Goal: Obtain resource: Download file/media

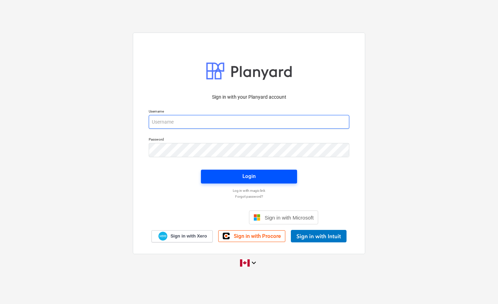
type input "[EMAIL_ADDRESS][DOMAIN_NAME]"
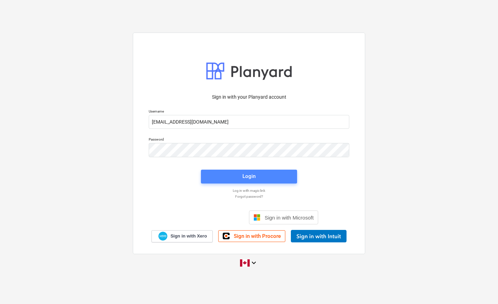
click at [259, 177] on span "Login" at bounding box center [249, 176] width 80 height 9
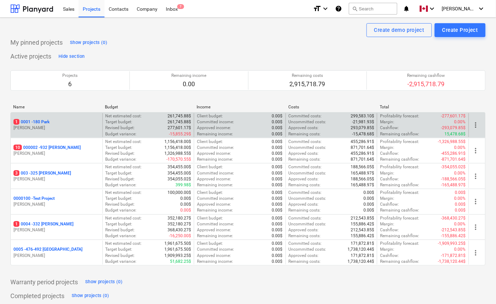
click at [42, 120] on p "1 0001 - 180 Park" at bounding box center [31, 122] width 36 height 6
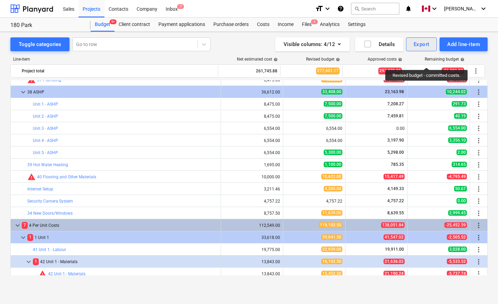
scroll to position [476, 0]
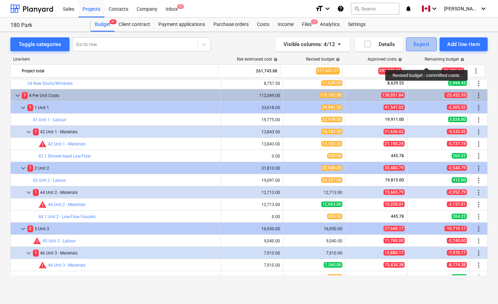
click at [425, 43] on div "Export" at bounding box center [422, 44] width 16 height 9
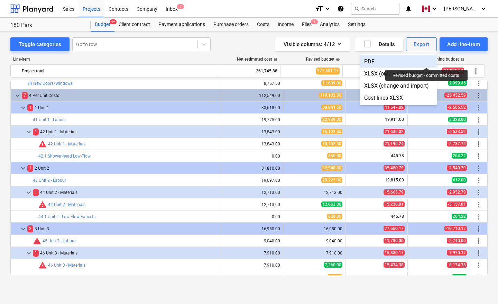
click at [381, 63] on div "PDF" at bounding box center [398, 61] width 77 height 12
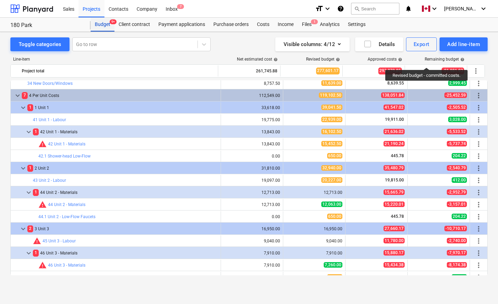
click at [106, 23] on div "Budget 9+" at bounding box center [103, 25] width 24 height 14
click at [91, 11] on div "Projects" at bounding box center [92, 9] width 26 height 18
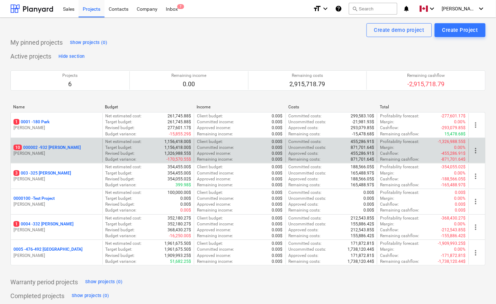
click at [42, 147] on p "10 000002 - 932 Maxwell" at bounding box center [46, 148] width 67 height 6
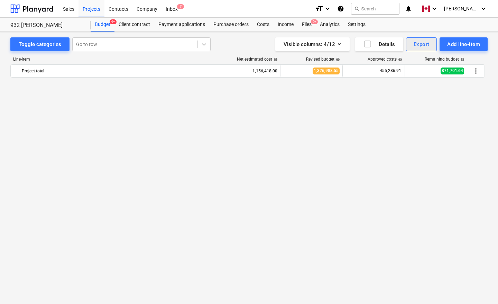
scroll to position [475, 0]
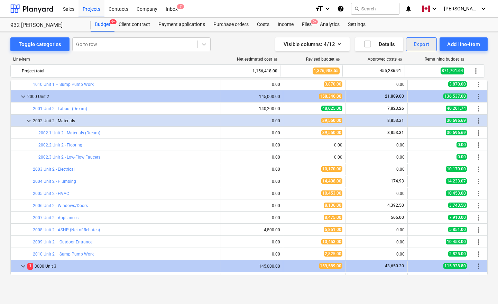
click at [421, 44] on div "Export" at bounding box center [422, 44] width 16 height 9
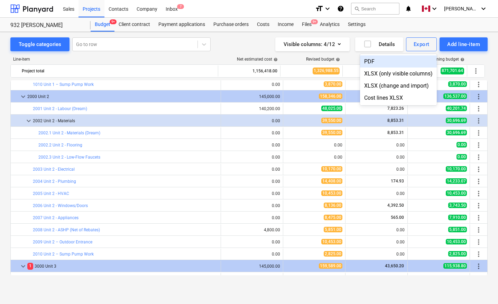
click at [375, 61] on div "PDF" at bounding box center [398, 61] width 77 height 12
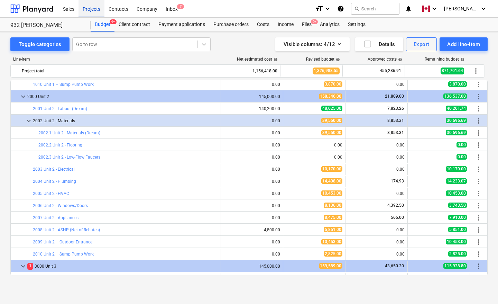
click at [94, 12] on div "Projects" at bounding box center [92, 9] width 26 height 18
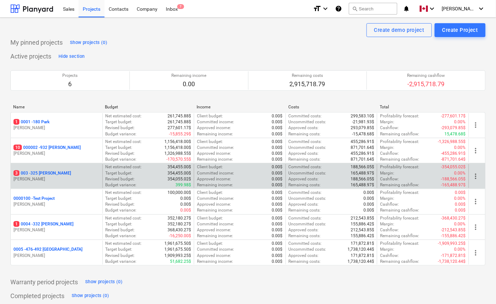
click at [36, 172] on p "3 003 - 325 Nelson" at bounding box center [41, 173] width 57 height 6
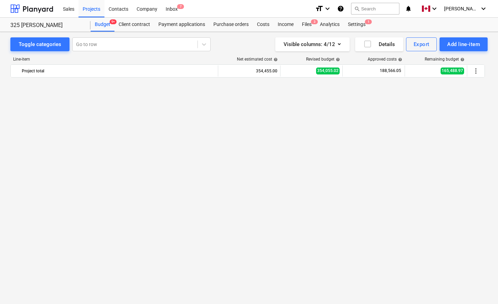
scroll to position [519, 0]
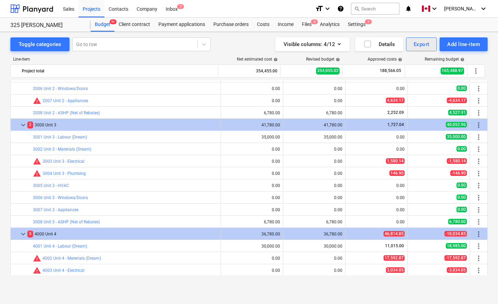
click at [422, 41] on div "Export" at bounding box center [422, 44] width 16 height 9
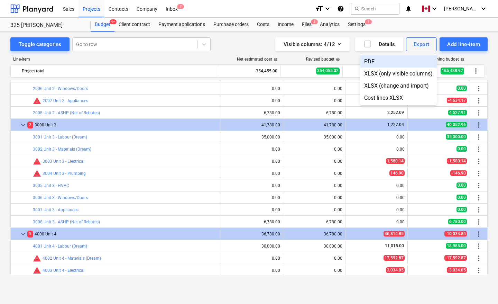
click at [369, 61] on div "PDF" at bounding box center [398, 61] width 77 height 12
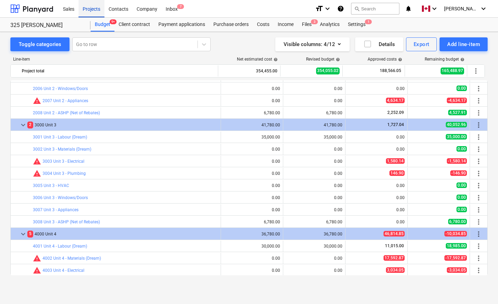
click at [85, 12] on div "Projects" at bounding box center [92, 9] width 26 height 18
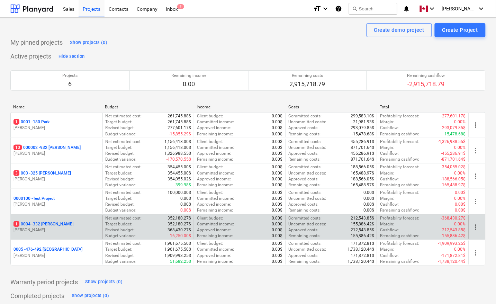
click at [43, 222] on p "1 0004 - 332 Christina" at bounding box center [43, 224] width 60 height 6
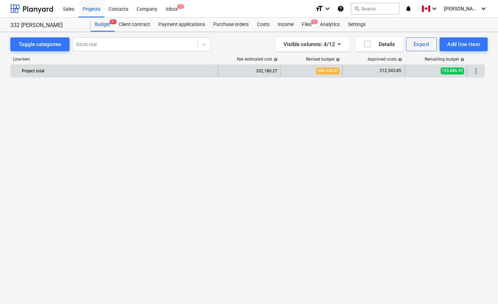
scroll to position [622, 0]
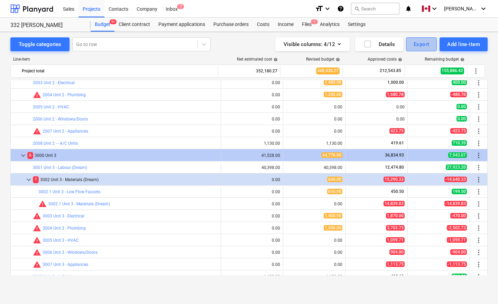
click at [425, 44] on div "Export" at bounding box center [422, 44] width 16 height 9
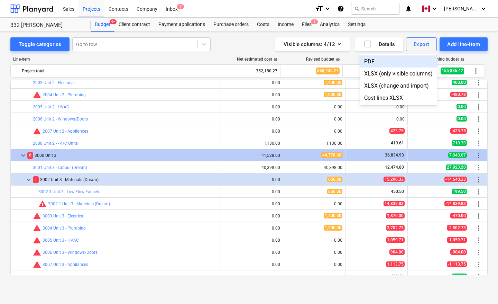
click at [379, 64] on div "PDF" at bounding box center [398, 61] width 77 height 12
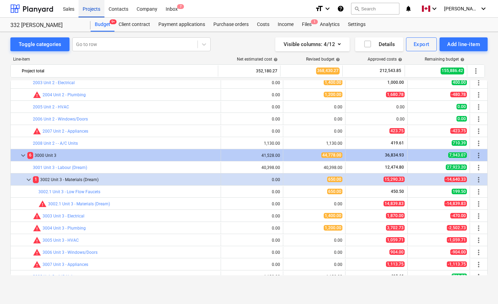
click at [94, 8] on div "Projects" at bounding box center [92, 9] width 26 height 18
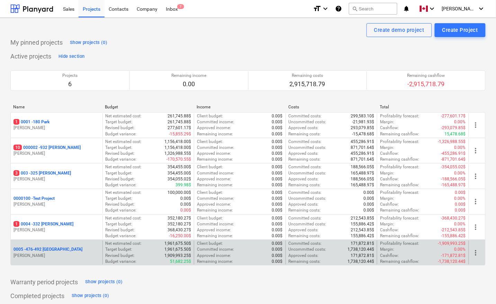
click at [49, 250] on p "0005 - 476-492 Hanover" at bounding box center [47, 249] width 69 height 6
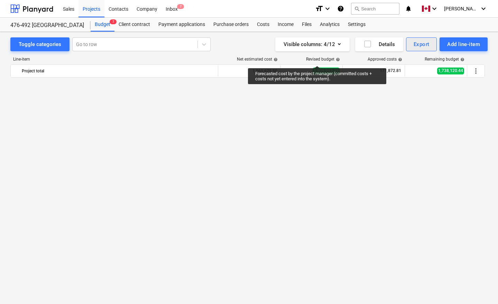
scroll to position [4606, 0]
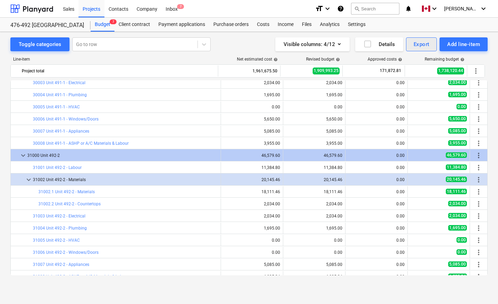
click at [421, 47] on div "Export" at bounding box center [422, 44] width 16 height 9
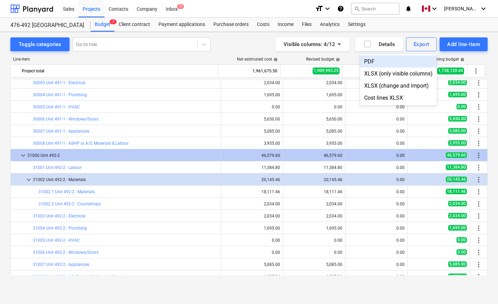
click at [374, 62] on div "PDF" at bounding box center [398, 61] width 77 height 12
